Goal: Task Accomplishment & Management: Complete application form

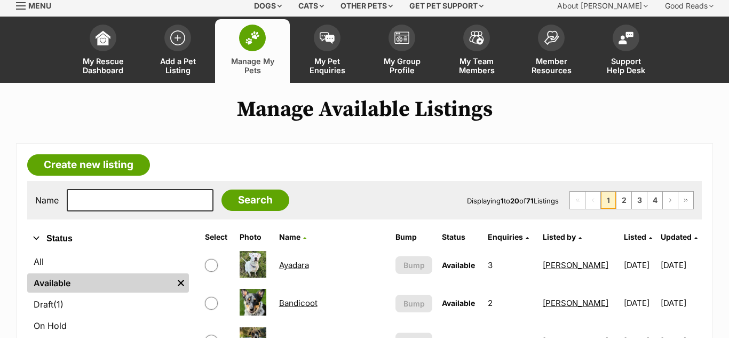
scroll to position [134, 0]
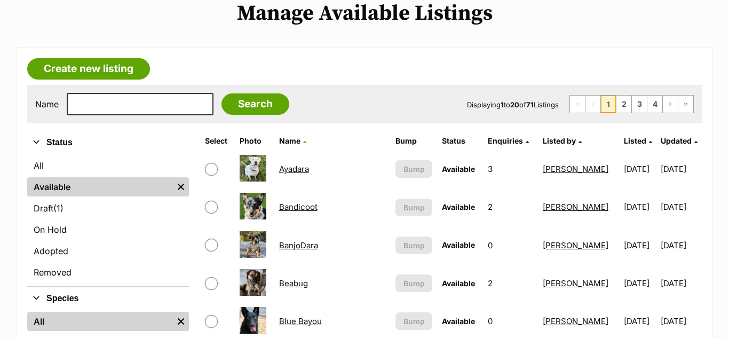
click at [301, 170] on link "Ayadara" at bounding box center [294, 169] width 30 height 10
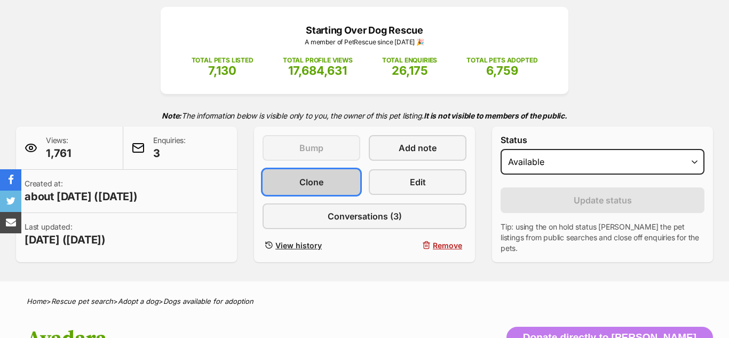
click at [296, 179] on link "Clone" at bounding box center [312, 182] width 98 height 26
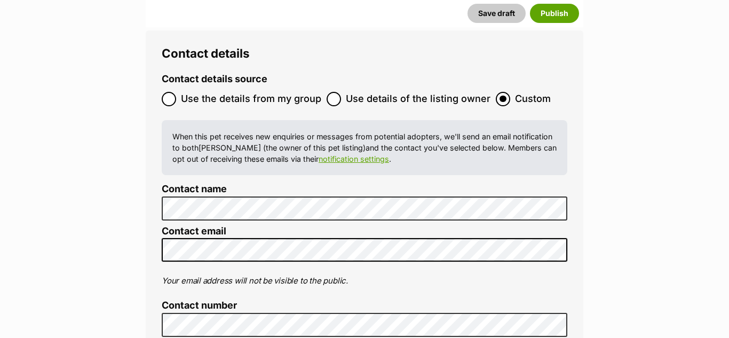
scroll to position [4525, 0]
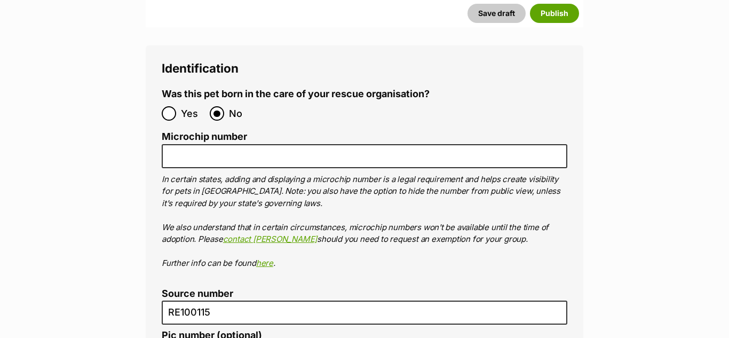
scroll to position [3948, 0]
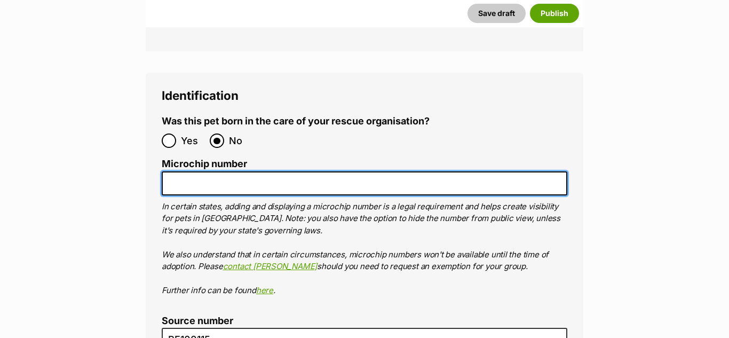
click at [199, 171] on input "Microchip number" at bounding box center [365, 183] width 406 height 24
paste input "900006000256460"
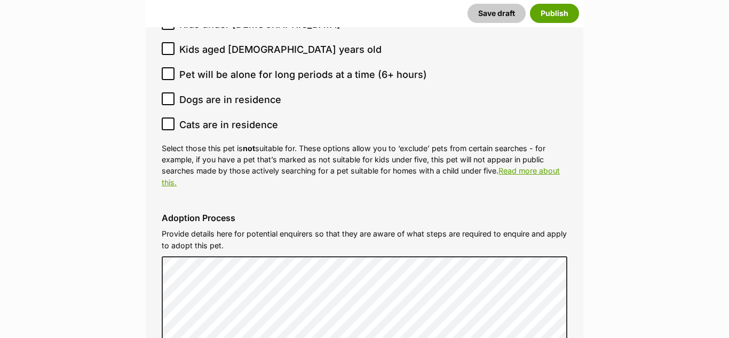
scroll to position [3323, 0]
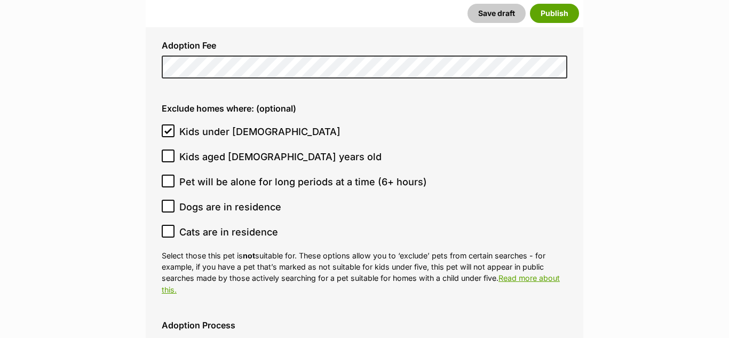
type input "900006000256460"
click at [168, 127] on icon at bounding box center [167, 130] width 7 height 7
click at [168, 124] on input "Kids under 5 years old" at bounding box center [168, 130] width 13 height 13
checkbox input "false"
click at [169, 228] on icon at bounding box center [168, 230] width 6 height 5
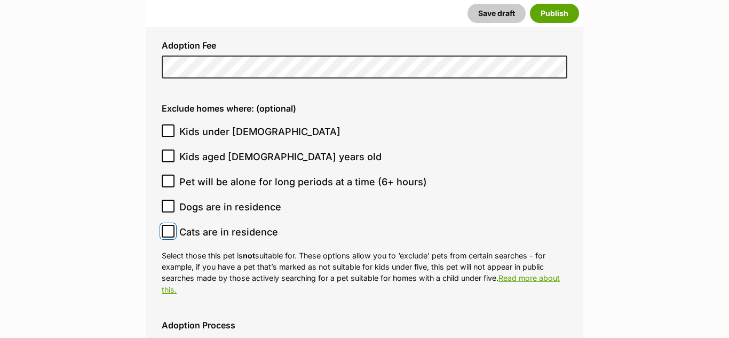
click at [169, 225] on input "Cats are in residence" at bounding box center [168, 231] width 13 height 13
checkbox input "true"
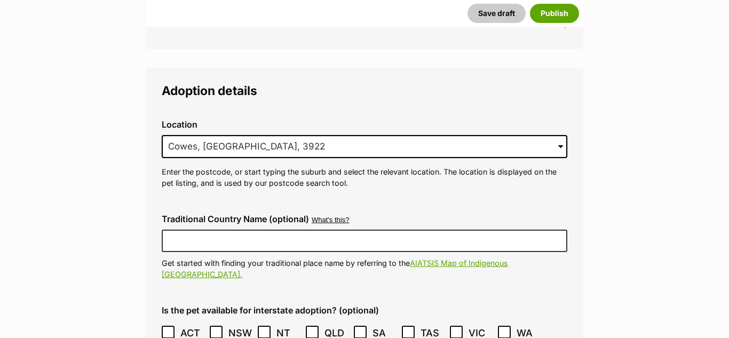
scroll to position [2974, 0]
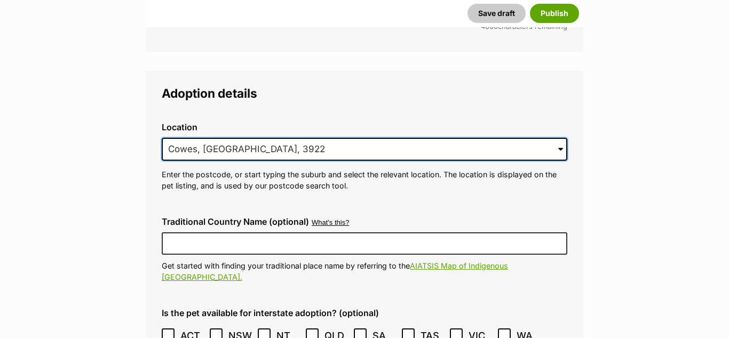
drag, startPoint x: 269, startPoint y: 127, endPoint x: 166, endPoint y: 122, distance: 103.1
click at [166, 138] on input "Cowes, VIC, 3922" at bounding box center [365, 149] width 406 height 23
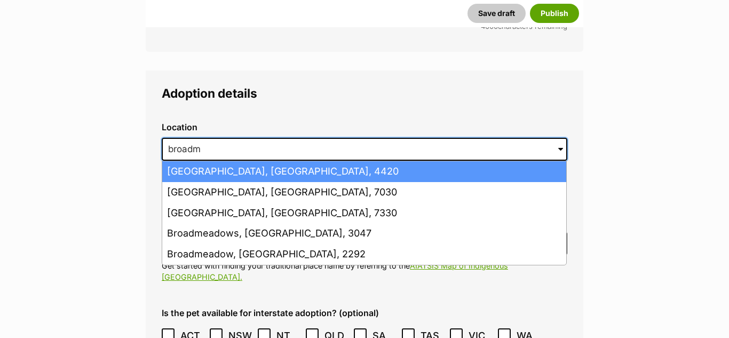
type input "Broadmeadows"
type input "Australia"
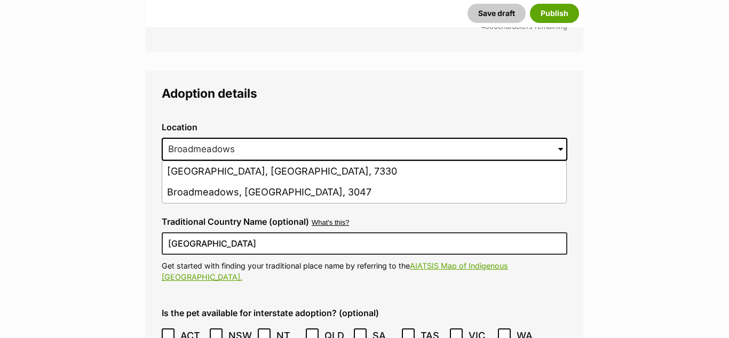
drag, startPoint x: 221, startPoint y: 164, endPoint x: 228, endPoint y: 163, distance: 6.4
click at [222, 182] on li "Broadmeadows, Victoria, 3047" at bounding box center [364, 192] width 404 height 21
type input "Broadmeadows, Victoria, 3047"
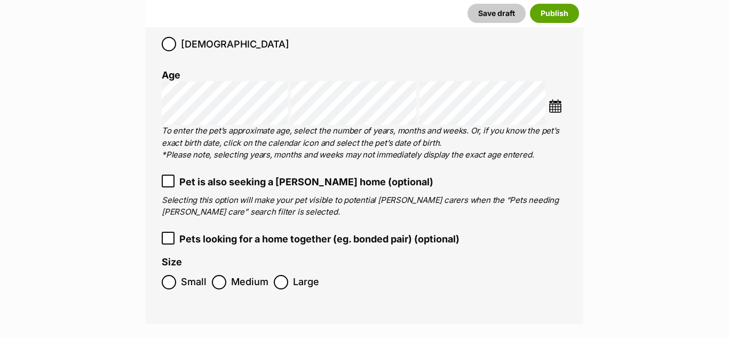
scroll to position [1911, 0]
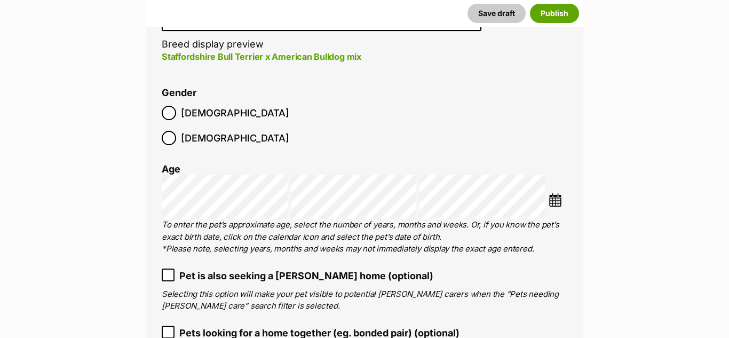
click at [557, 193] on img at bounding box center [555, 199] width 13 height 13
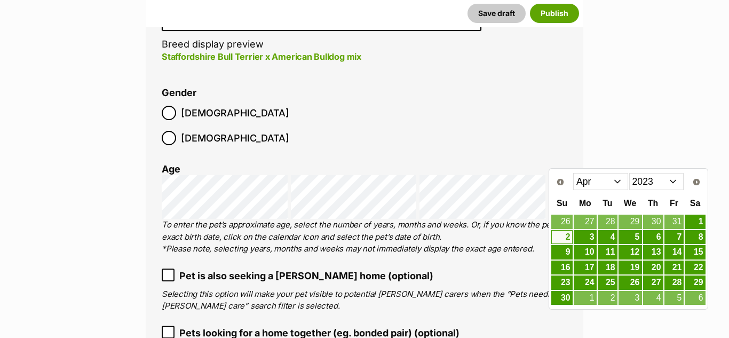
click at [625, 183] on select "Jan Feb Mar Apr May Jun Jul Aug Sep Oct Nov Dec" at bounding box center [600, 181] width 55 height 17
click at [642, 185] on select "2013 2014 2015 2016 2017 2018 2019 2020 2021 2022 2023 2024 2025" at bounding box center [656, 181] width 55 height 17
click at [656, 250] on link "14" at bounding box center [653, 252] width 20 height 13
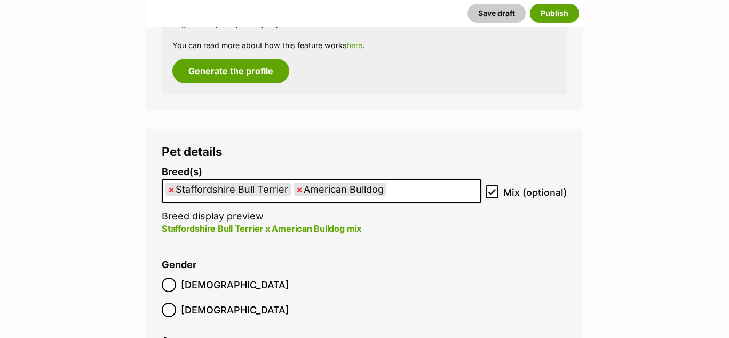
scroll to position [1735, 0]
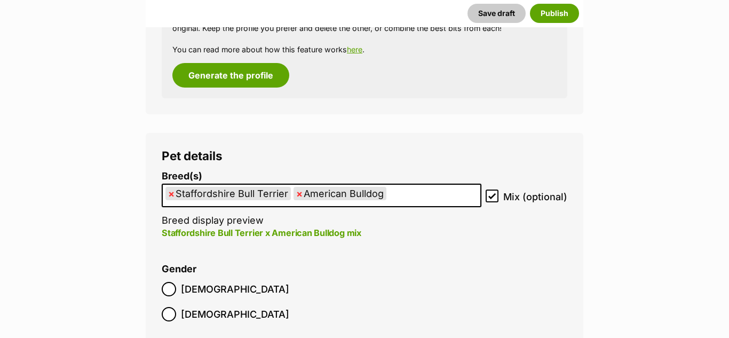
click at [297, 194] on span "×" at bounding box center [299, 193] width 6 height 13
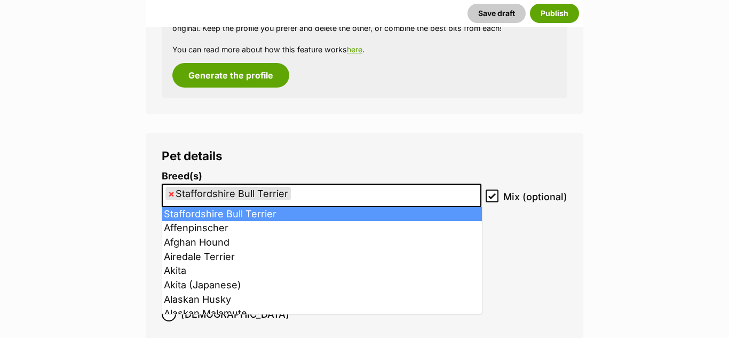
click at [170, 194] on span "×" at bounding box center [171, 193] width 6 height 13
select select
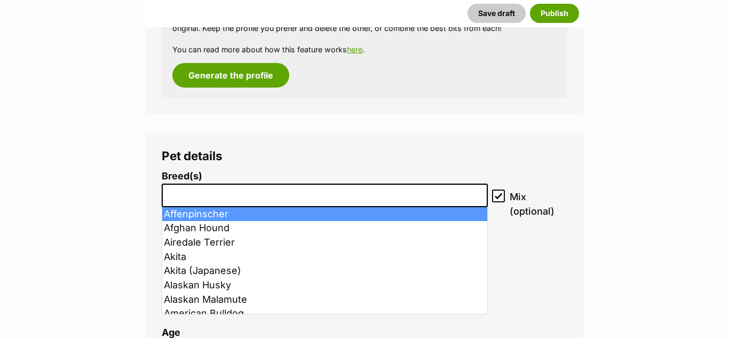
click at [199, 192] on input "search" at bounding box center [324, 192] width 319 height 11
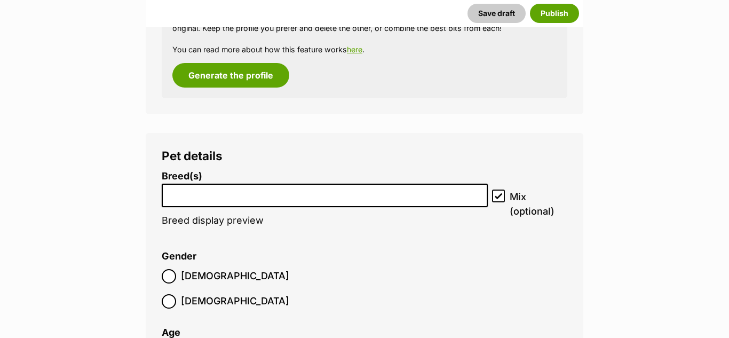
click at [173, 192] on input "search" at bounding box center [324, 192] width 319 height 11
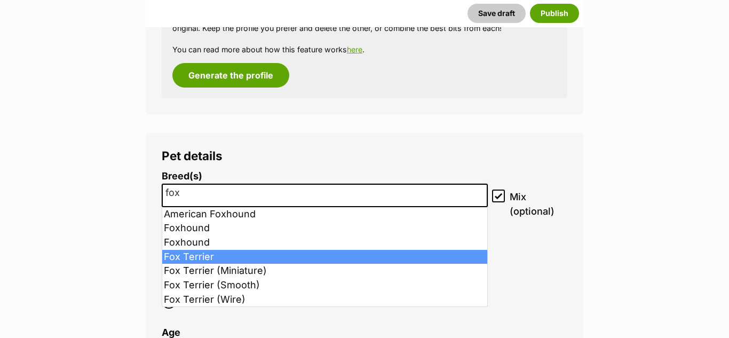
type input "fox"
select select "87"
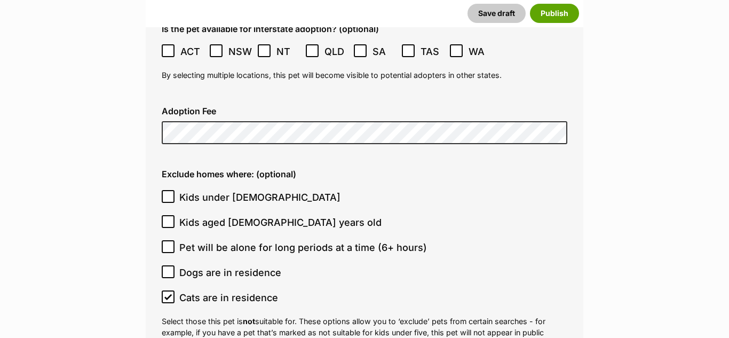
scroll to position [3186, 0]
drag, startPoint x: 168, startPoint y: 157, endPoint x: 166, endPoint y: 175, distance: 17.2
click at [168, 192] on icon at bounding box center [167, 195] width 7 height 7
click at [168, 189] on input "Kids under 5 years old" at bounding box center [168, 195] width 13 height 13
checkbox input "true"
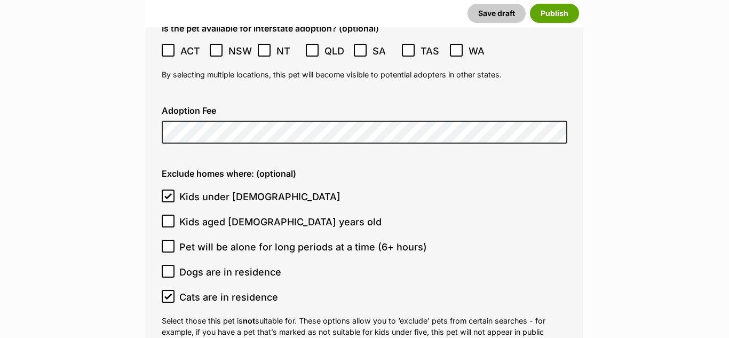
click at [168, 217] on icon at bounding box center [167, 220] width 7 height 7
click at [168, 215] on input "Kids aged 6-12 years old" at bounding box center [168, 221] width 13 height 13
checkbox input "true"
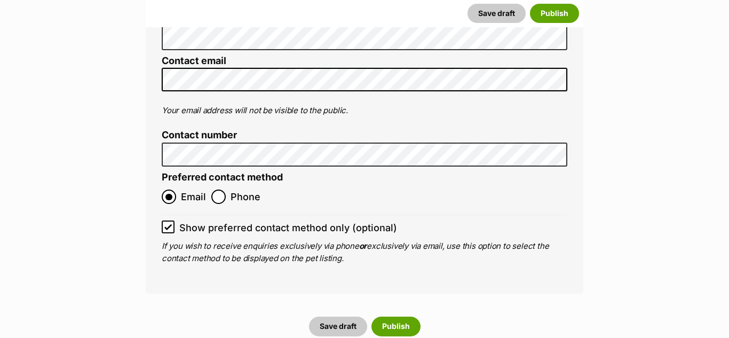
scroll to position [4641, 0]
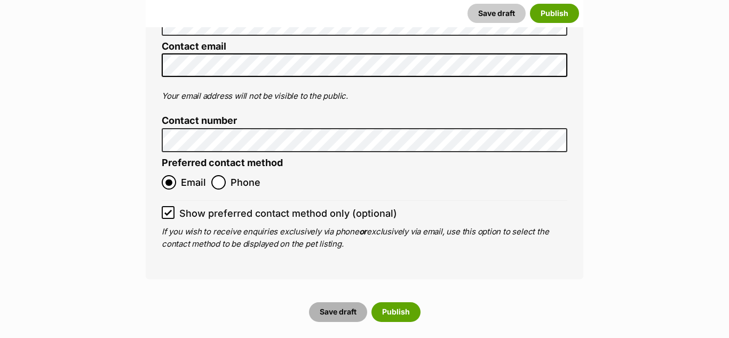
click at [343, 302] on button "Save draft" at bounding box center [338, 311] width 58 height 19
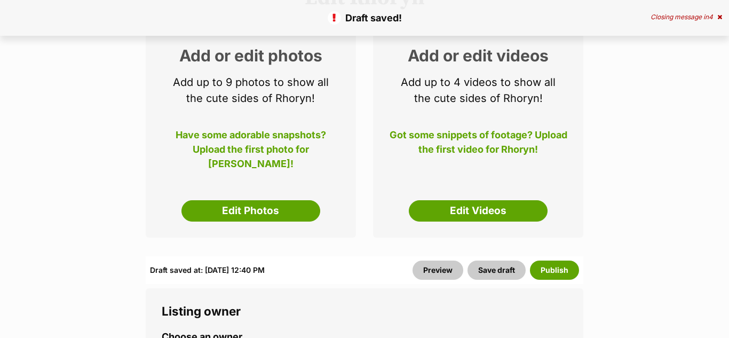
scroll to position [152, 0]
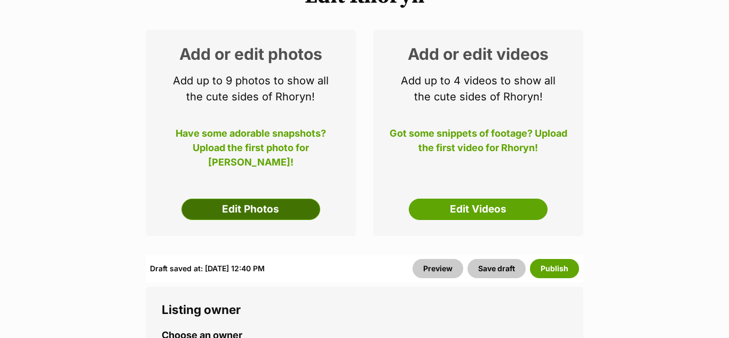
click at [183, 205] on link "Edit Photos" at bounding box center [250, 209] width 139 height 21
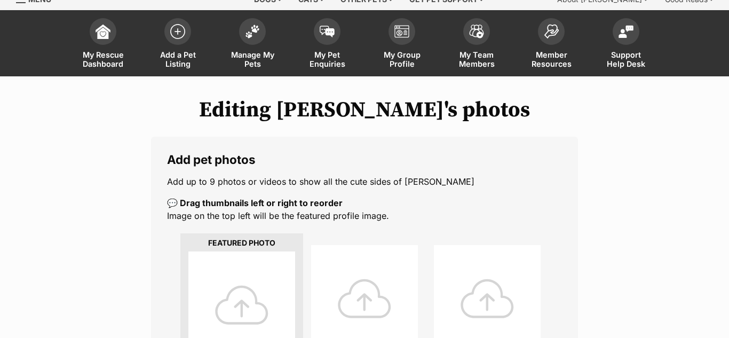
scroll to position [83, 0]
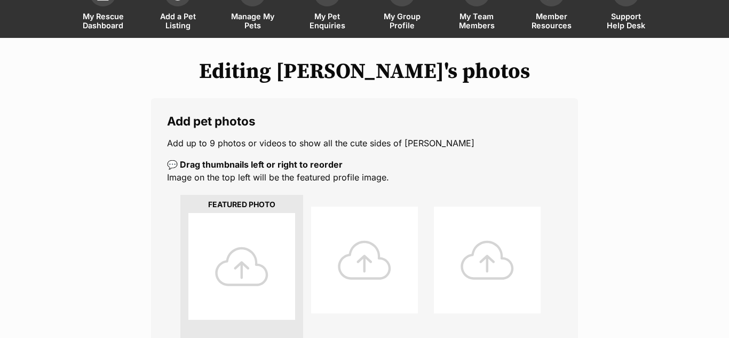
drag, startPoint x: 234, startPoint y: 269, endPoint x: 345, endPoint y: 258, distance: 111.5
click at [235, 268] on div at bounding box center [241, 266] width 107 height 107
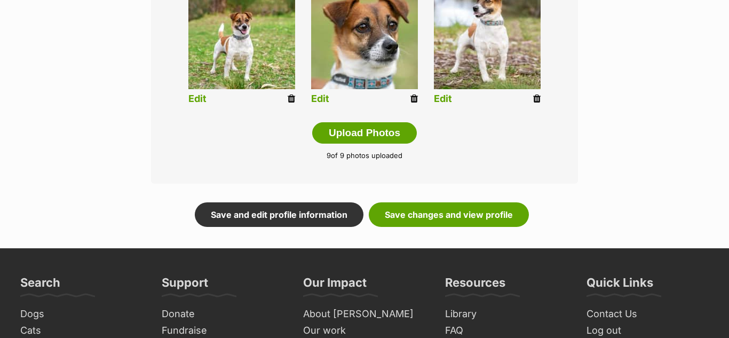
scroll to position [608, 0]
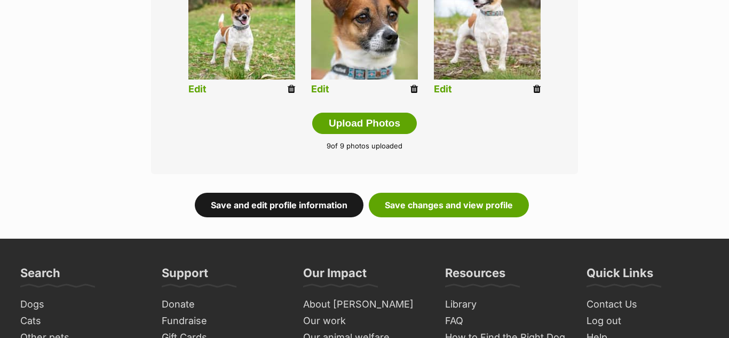
click at [288, 204] on link "Save and edit profile information" at bounding box center [279, 205] width 169 height 25
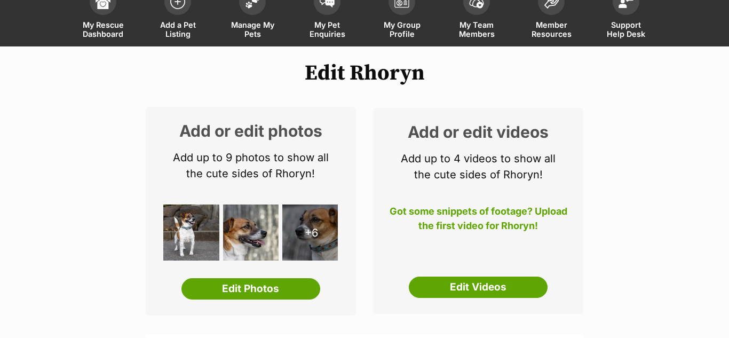
scroll to position [80, 0]
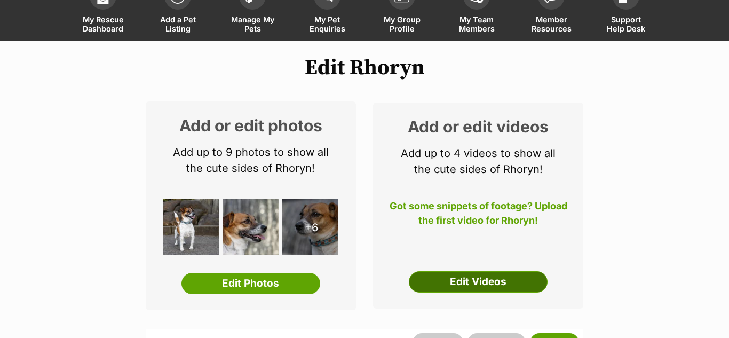
click at [470, 284] on link "Edit Videos" at bounding box center [478, 281] width 139 height 21
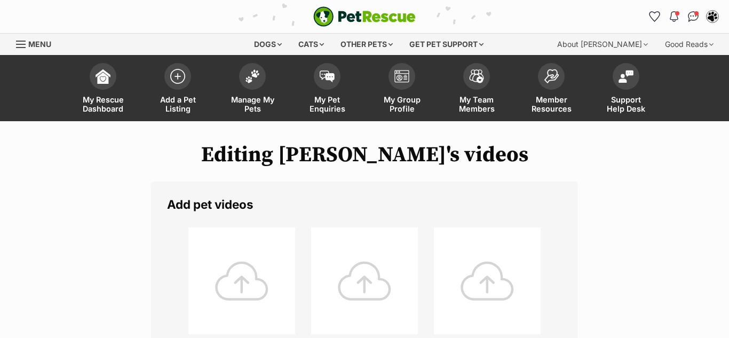
click at [255, 280] on div at bounding box center [241, 280] width 107 height 107
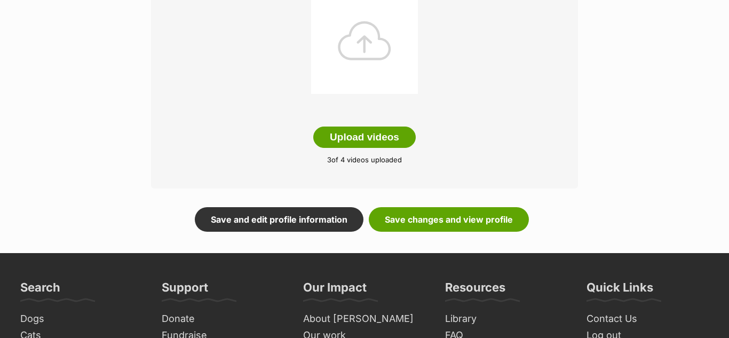
scroll to position [384, 0]
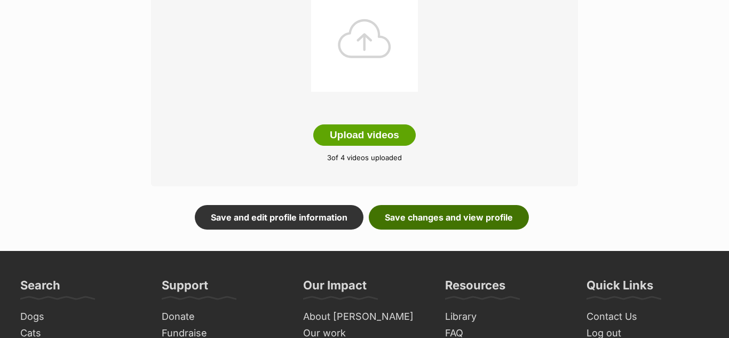
click at [460, 220] on link "Save changes and view profile" at bounding box center [449, 217] width 160 height 25
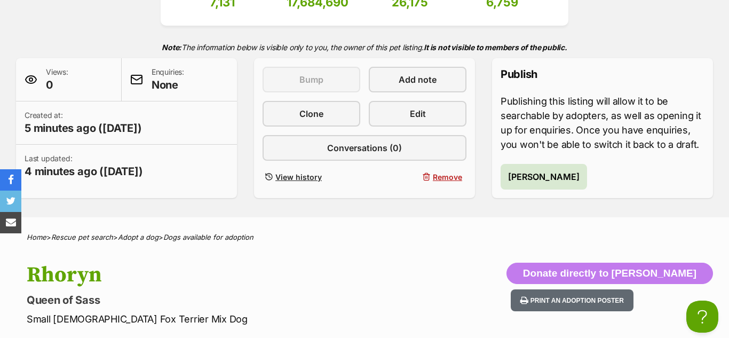
scroll to position [191, 0]
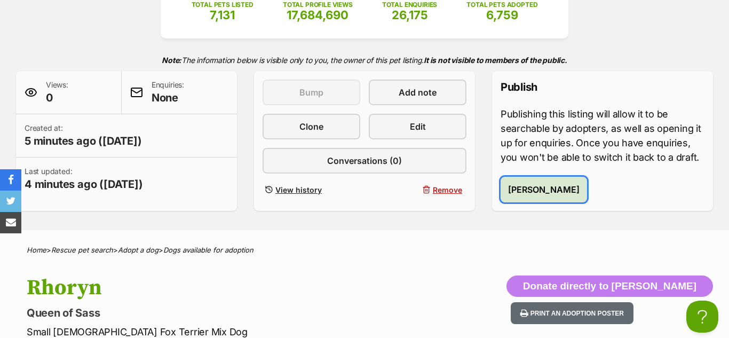
click at [548, 189] on span "Publish Rhoryn" at bounding box center [544, 189] width 72 height 13
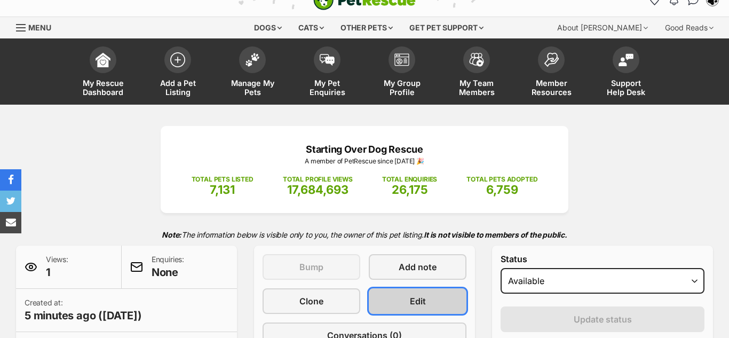
click at [415, 304] on span "Edit" at bounding box center [418, 301] width 16 height 13
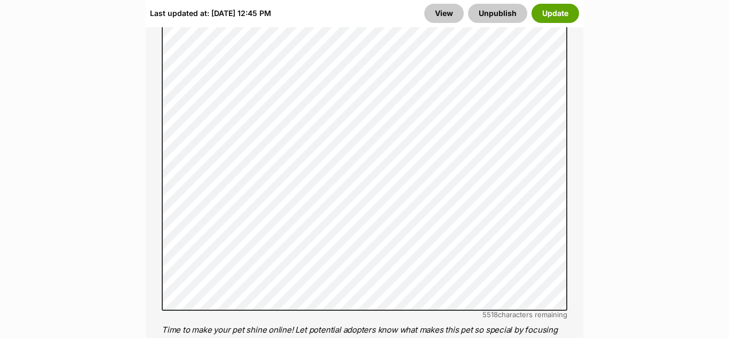
scroll to position [1261, 0]
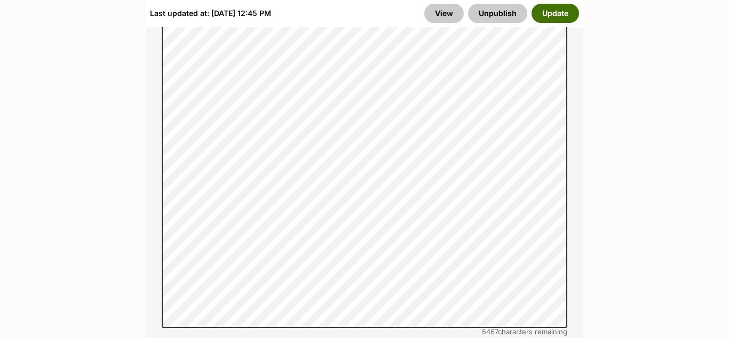
click at [549, 15] on button "Update" at bounding box center [555, 13] width 47 height 19
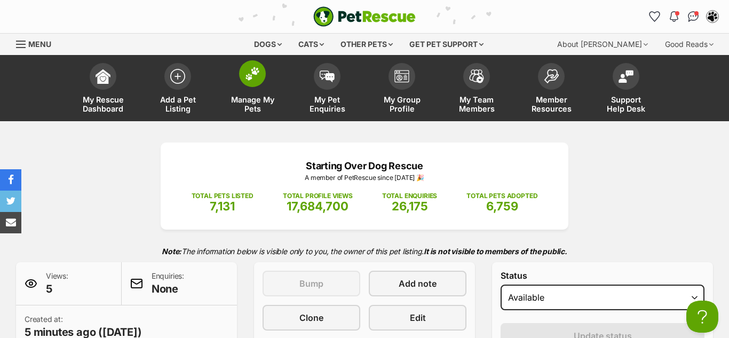
click at [256, 83] on span at bounding box center [252, 73] width 27 height 27
